Goal: Transaction & Acquisition: Subscribe to service/newsletter

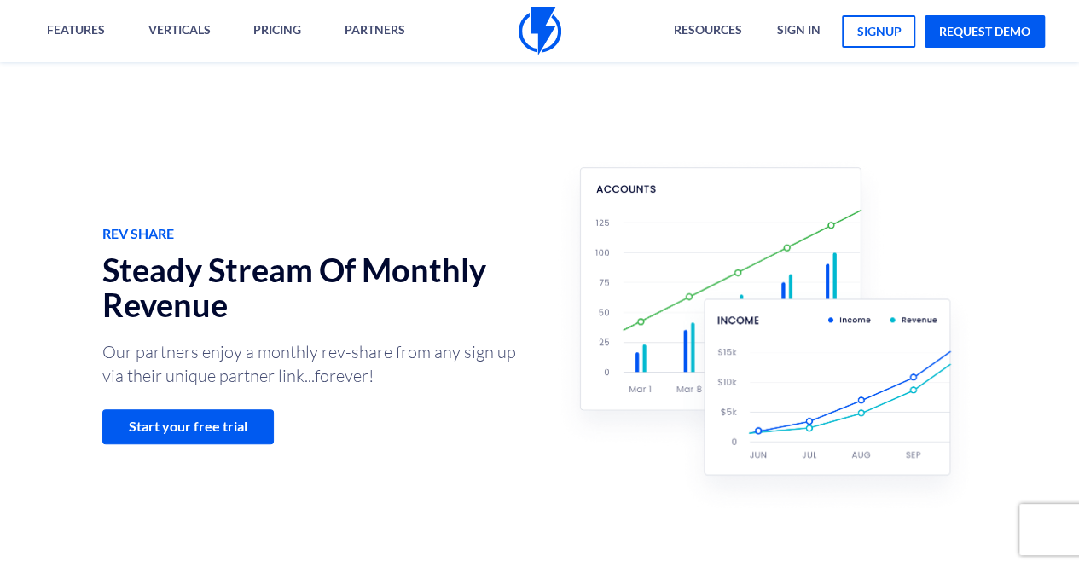
scroll to position [171, 0]
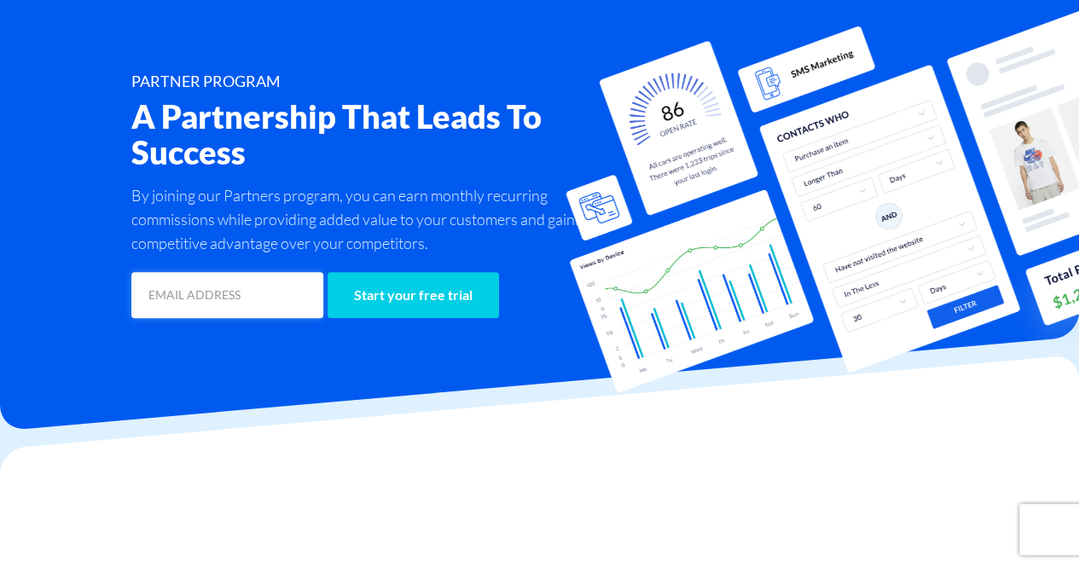
click at [235, 292] on input "email" at bounding box center [227, 295] width 192 height 46
type input "[EMAIL_ADDRESS][DOMAIN_NAME]"
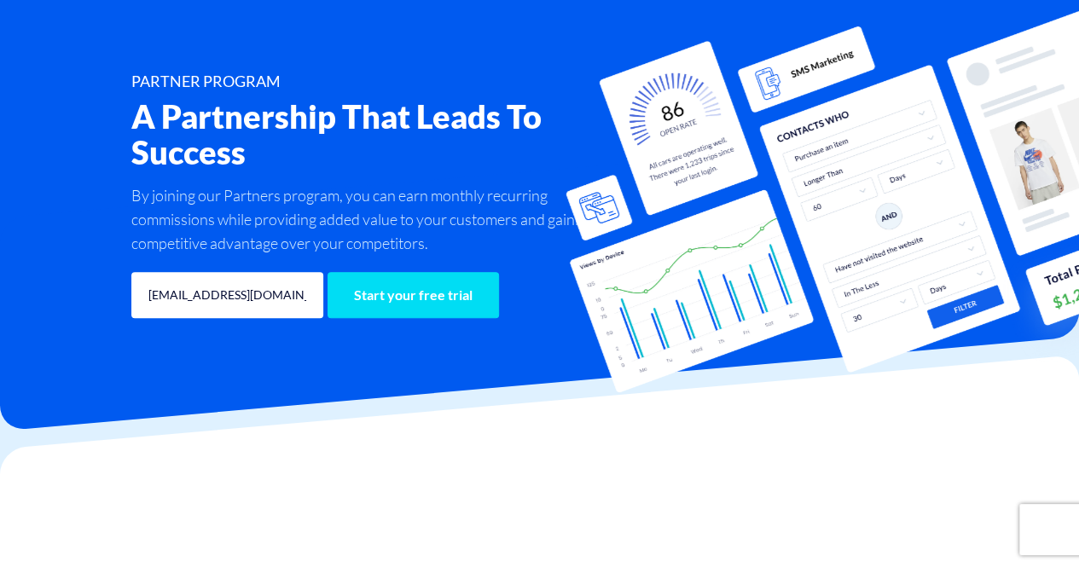
click at [416, 306] on input "Start your free trial" at bounding box center [412, 295] width 171 height 46
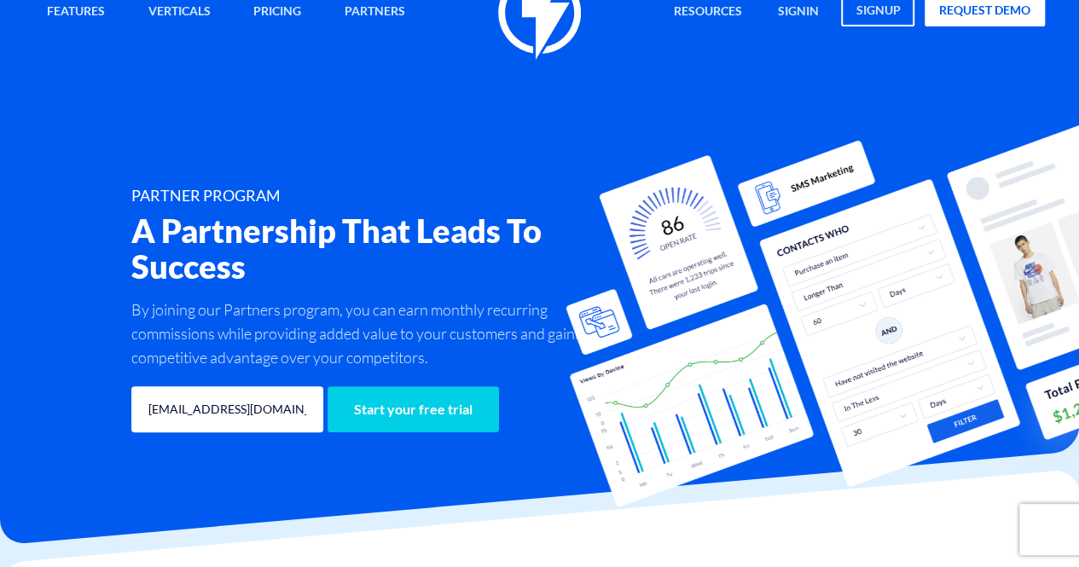
scroll to position [0, 0]
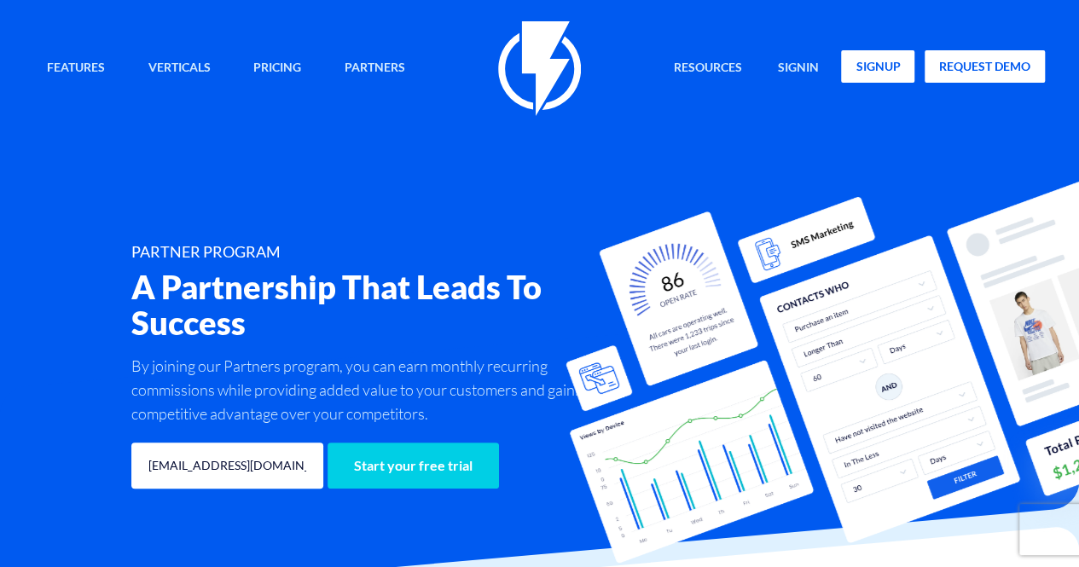
click at [857, 65] on link "signup" at bounding box center [877, 66] width 73 height 32
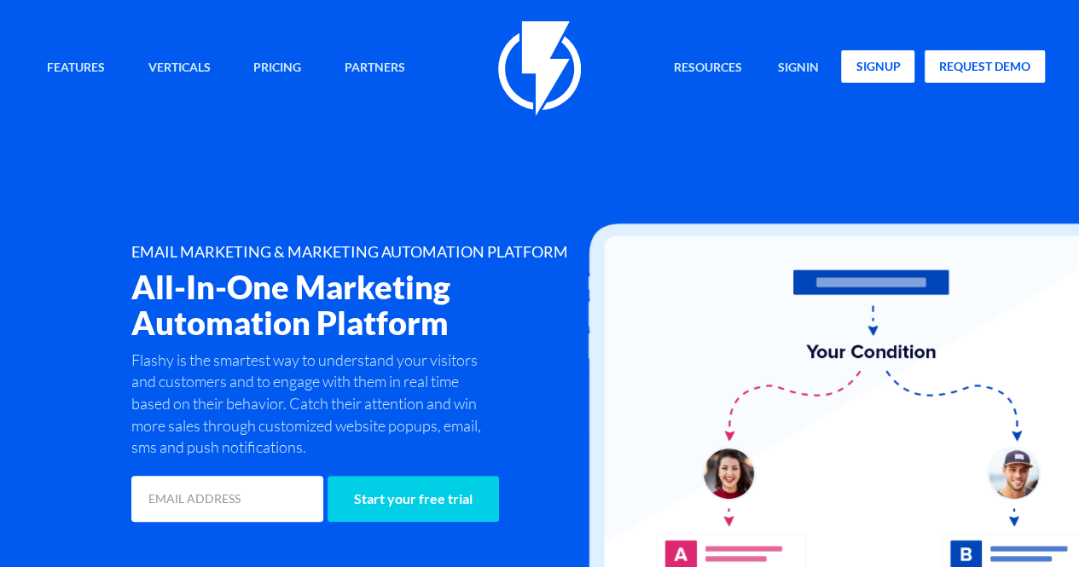
click at [875, 75] on link "signup" at bounding box center [877, 66] width 73 height 32
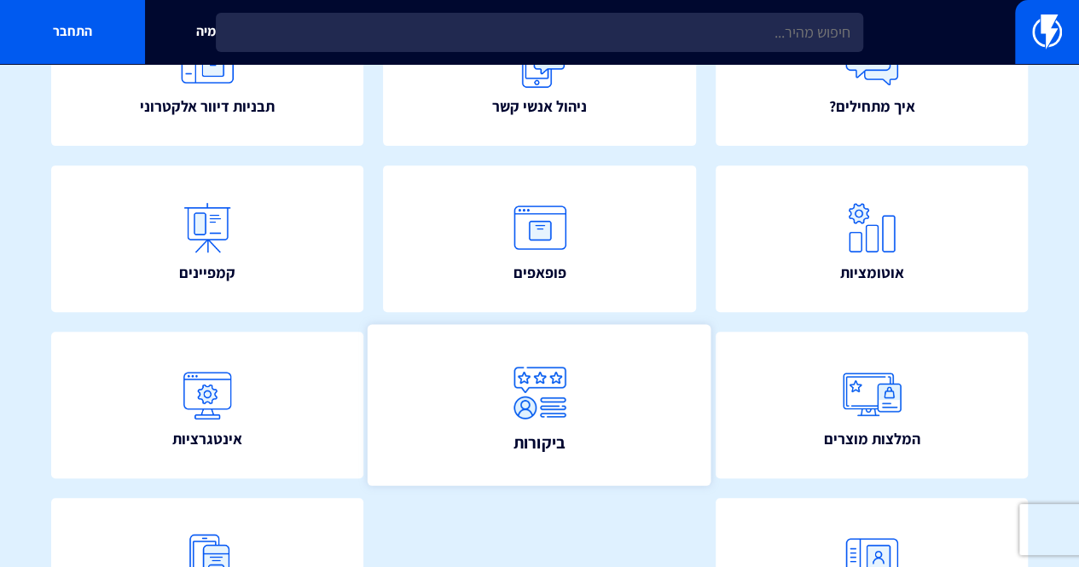
scroll to position [341, 0]
